Goal: Task Accomplishment & Management: Complete application form

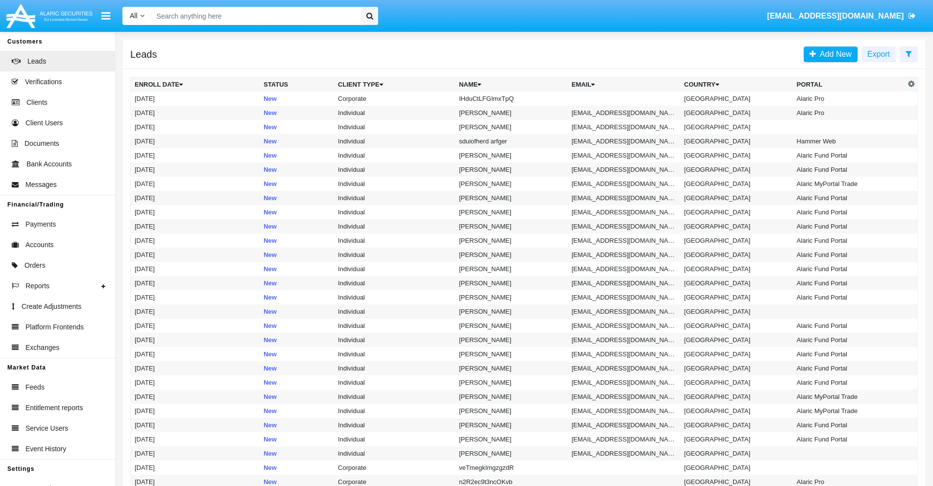
click at [908, 53] on icon at bounding box center [908, 54] width 6 height 8
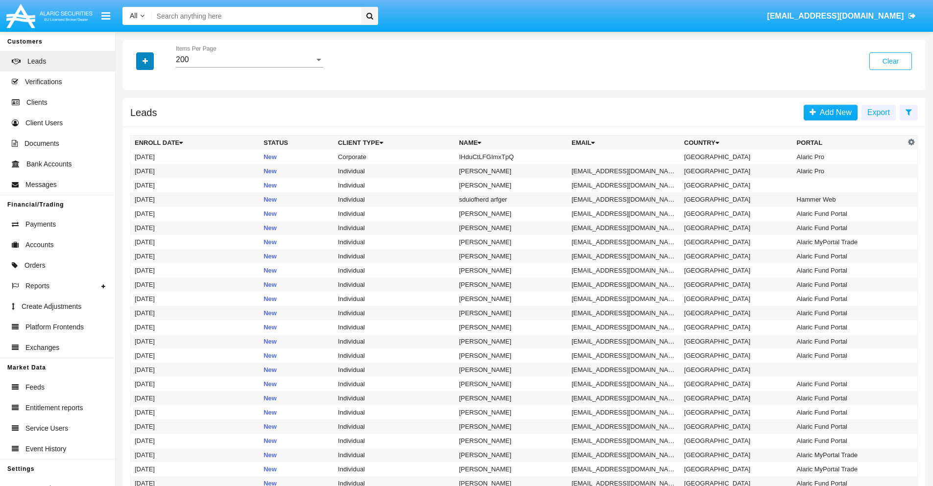
click at [145, 61] on icon "button" at bounding box center [145, 61] width 5 height 7
click at [153, 110] on span "Name" at bounding box center [153, 110] width 21 height 12
click at [135, 114] on input "Name" at bounding box center [134, 114] width 0 height 0
checkbox input "true"
click at [145, 61] on icon "button" at bounding box center [145, 61] width 5 height 7
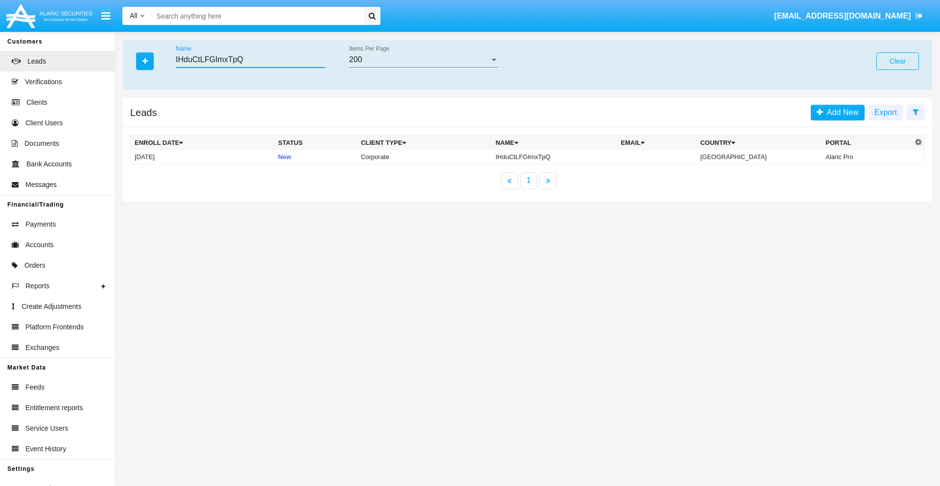
type input "IHduCtLFGImxTpQ"
click at [563, 157] on td "IHduCtLFGImxTpQ" at bounding box center [554, 157] width 125 height 15
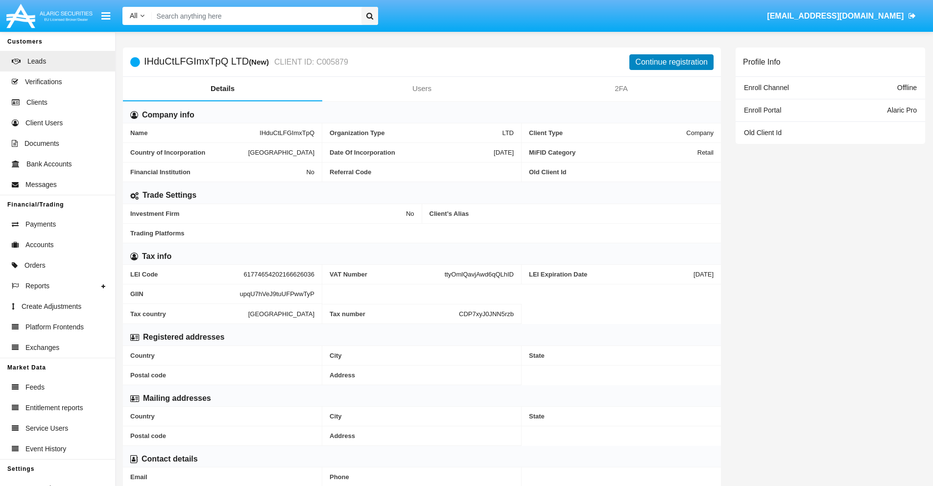
click at [671, 62] on button "Continue registration" at bounding box center [671, 62] width 84 height 16
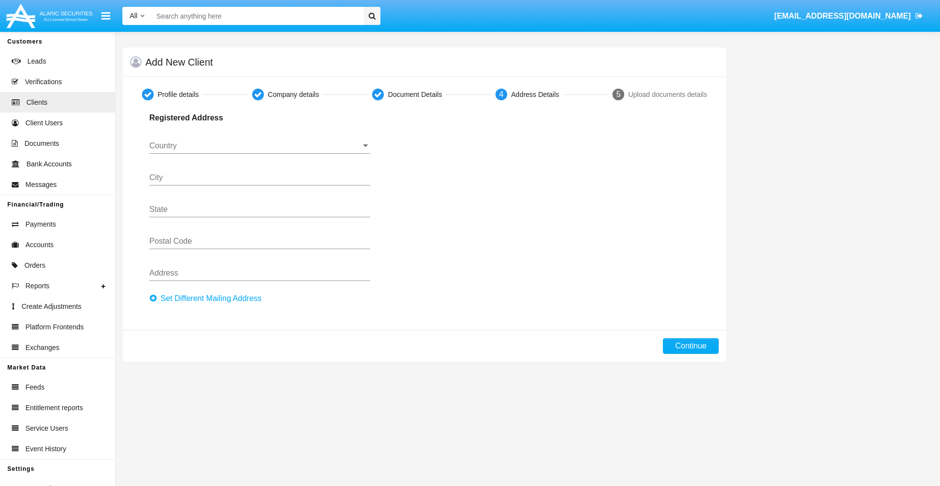
click at [208, 299] on button "Set Different Mailing Address" at bounding box center [208, 299] width 118 height 16
click at [260, 146] on input "Country" at bounding box center [259, 146] width 221 height 9
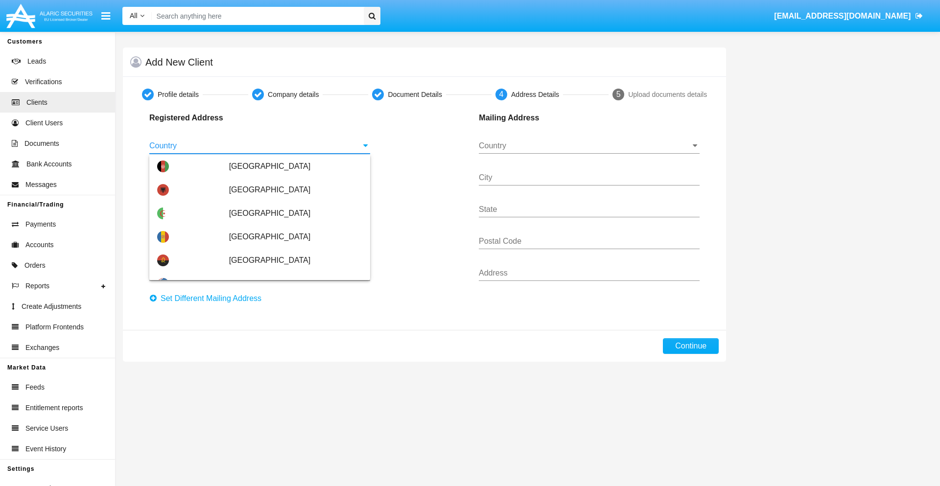
scroll to position [580, 0]
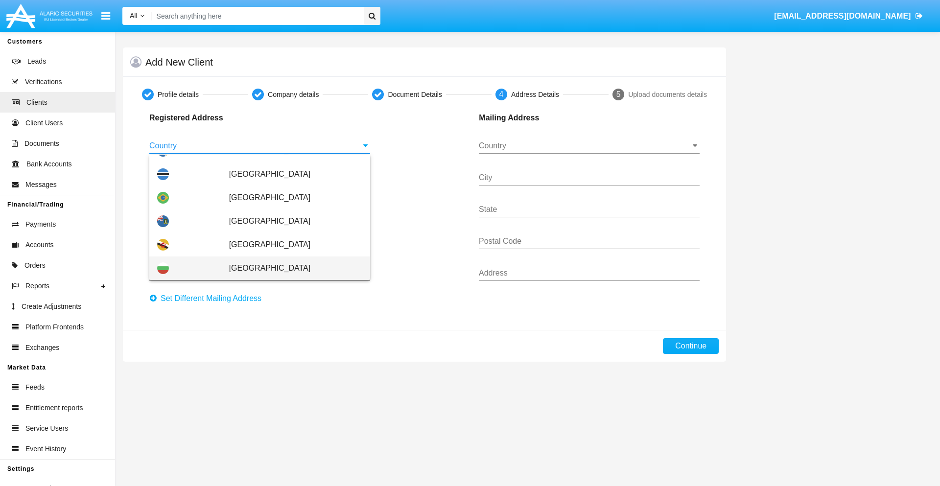
click at [290, 268] on span "[GEOGRAPHIC_DATA]" at bounding box center [295, 269] width 133 height 24
type input "[GEOGRAPHIC_DATA]"
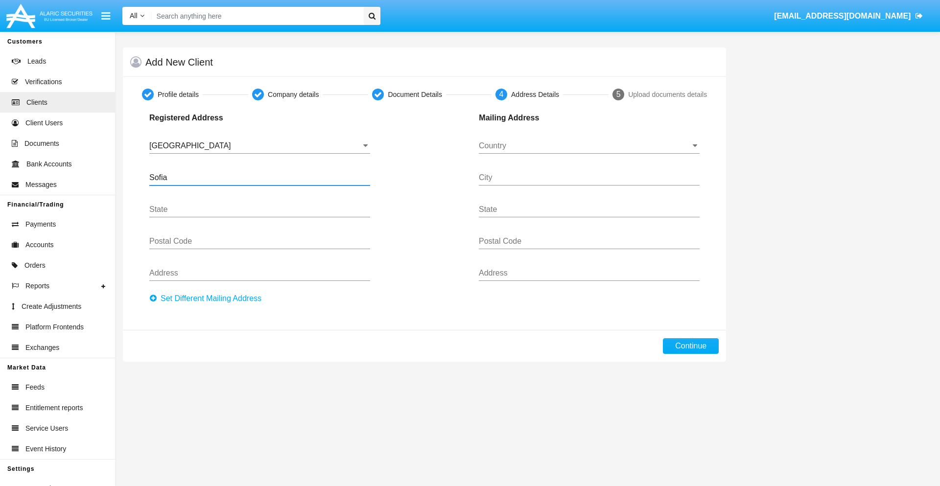
type input "Sofia"
type input "1000"
type input "Vasil Levski"
click at [589, 146] on input "Country" at bounding box center [589, 146] width 221 height 9
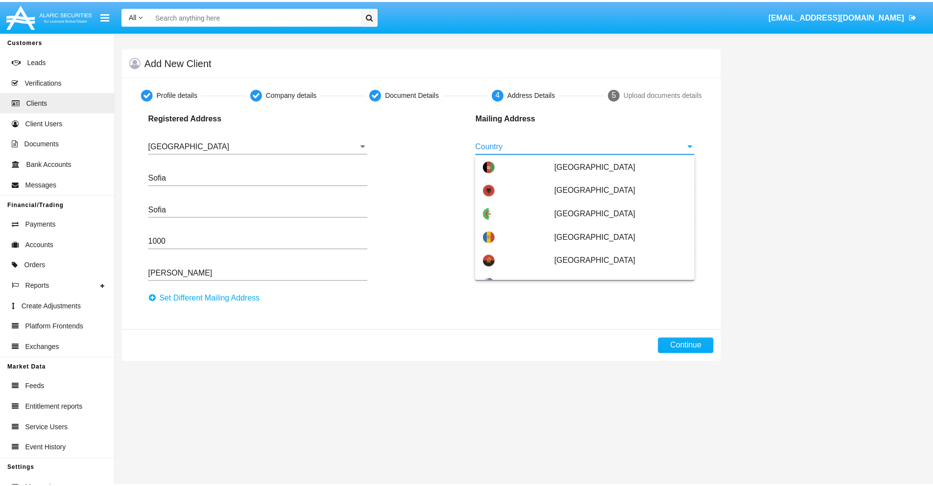
scroll to position [63, 0]
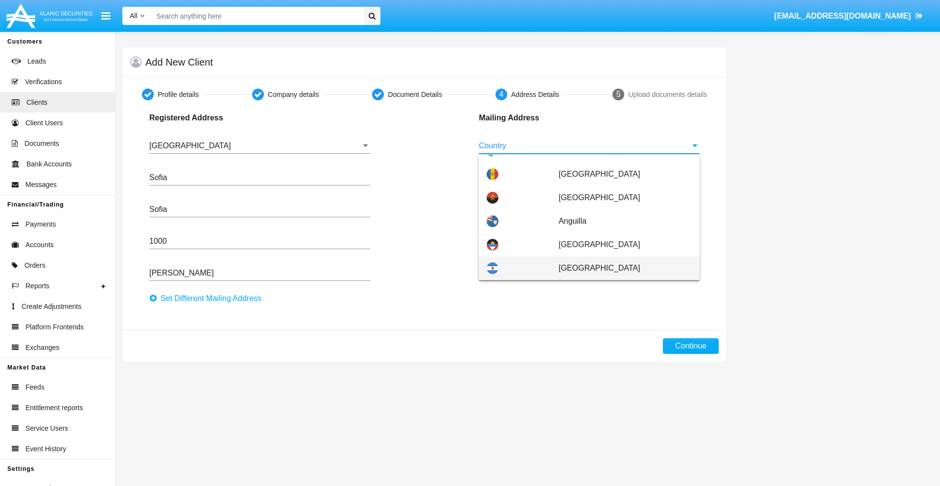
click at [620, 268] on span "Argentina" at bounding box center [625, 269] width 133 height 24
type input "Argentina"
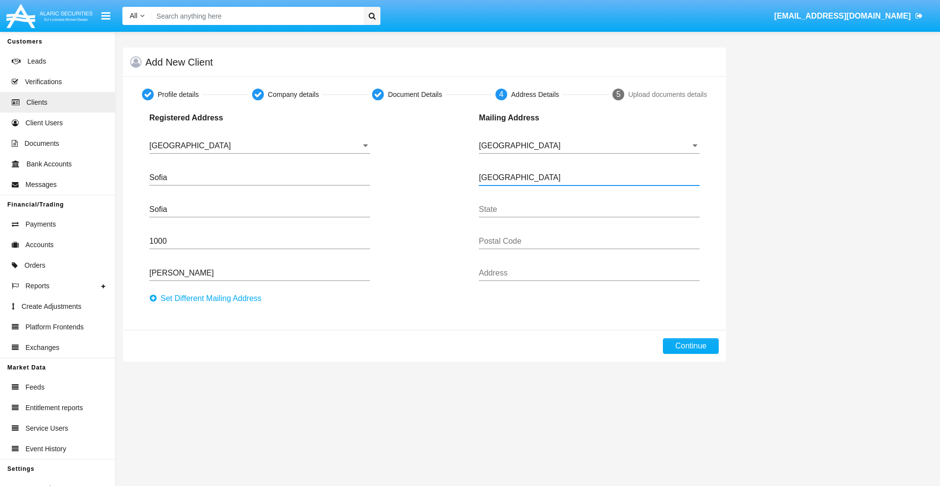
type input "Buenos Aires"
type input "7777"
type input "Test Mail Address"
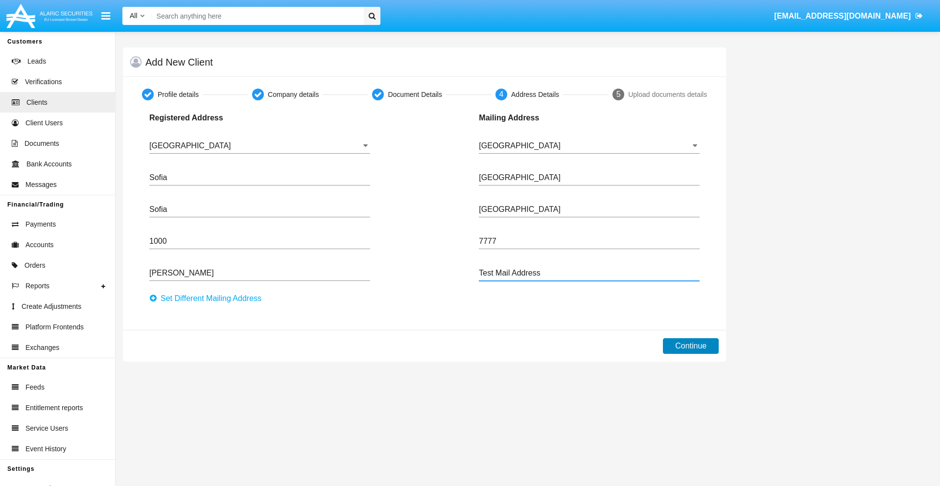
click at [691, 346] on button "Continue" at bounding box center [691, 346] width 56 height 16
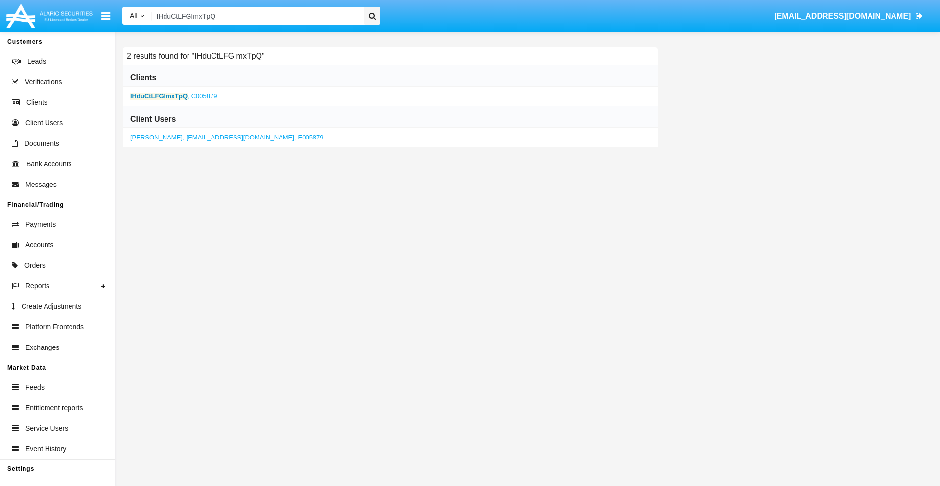
type input "IHduCtLFGImxTpQ"
click at [159, 96] on b "IHduCtLFGImxTpQ" at bounding box center [158, 96] width 57 height 7
